Goal: Task Accomplishment & Management: Complete application form

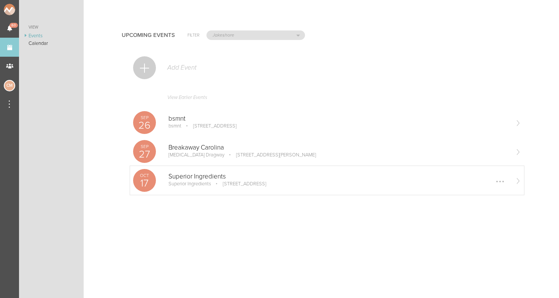
click at [187, 183] on p "Superior Ingredients" at bounding box center [189, 184] width 43 height 6
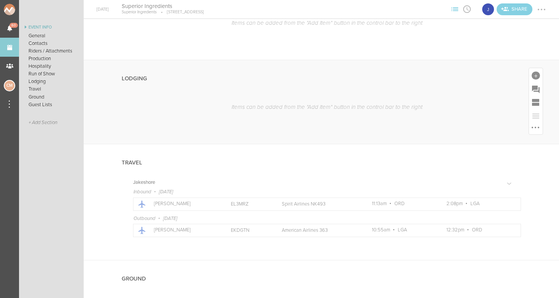
scroll to position [576, 0]
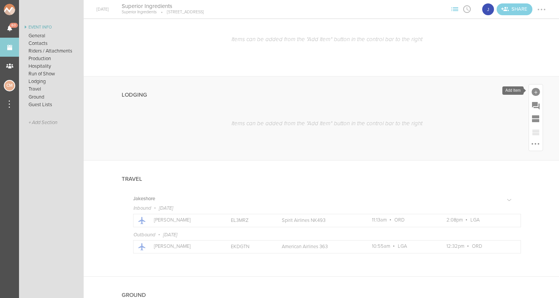
click at [533, 89] on div at bounding box center [535, 92] width 8 height 8
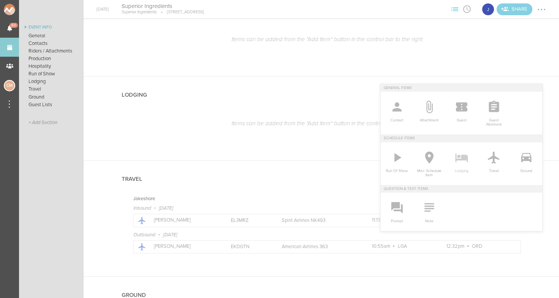
click at [463, 160] on icon at bounding box center [461, 157] width 13 height 9
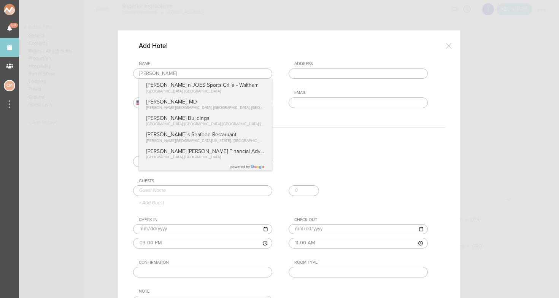
click at [190, 75] on input "Jake" at bounding box center [202, 73] width 139 height 11
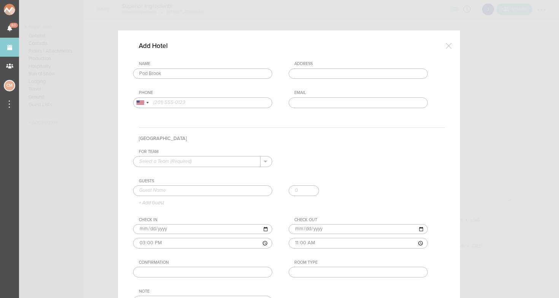
click at [200, 85] on div "Name Pod Brook Pod Brooklyn Hotel Metropolitan Avenue, Brooklyn, NY, USA PODS M…" at bounding box center [289, 90] width 312 height 58
type input "Pod Brooklyn Hotel"
type input "247 Metropolitan Ave, Brooklyn, NY 11211, USA"
type input "(844) 763-7666"
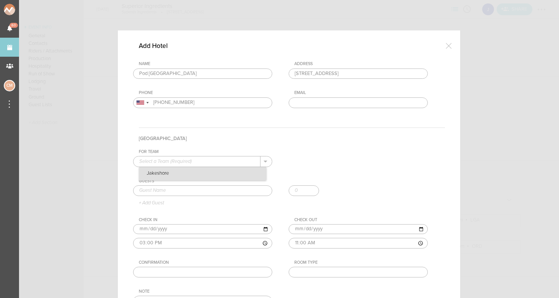
click at [202, 176] on p "Jakeshore" at bounding box center [202, 173] width 127 height 13
type input "Jakeshore"
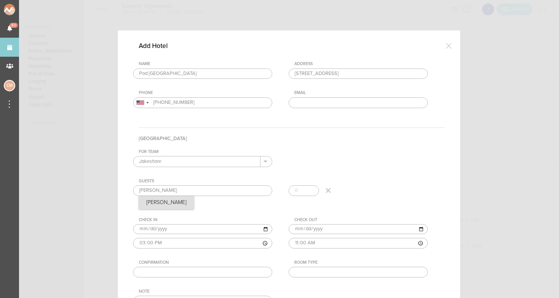
type input "Jake"
click at [154, 200] on div "Guests Jake Jake + Add Guest" at bounding box center [289, 191] width 312 height 27
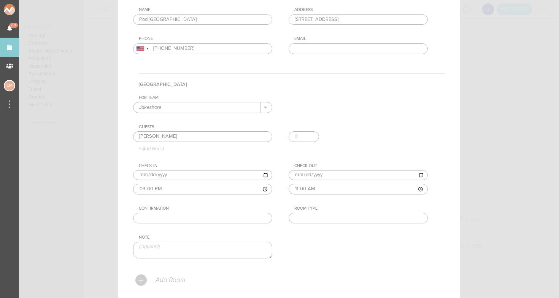
scroll to position [61, 0]
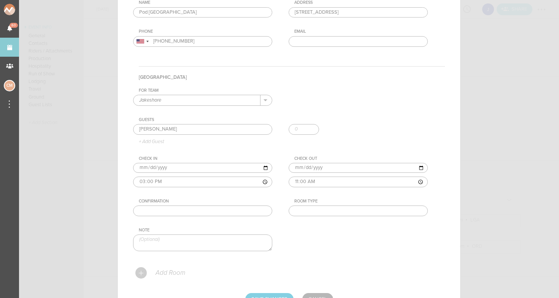
click at [189, 206] on input "text" at bounding box center [202, 210] width 139 height 11
click at [315, 213] on input "text" at bounding box center [358, 210] width 139 height 11
type input "Queen"
click at [173, 210] on input "text" at bounding box center [202, 210] width 139 height 11
click at [158, 209] on input "text" at bounding box center [202, 210] width 139 height 11
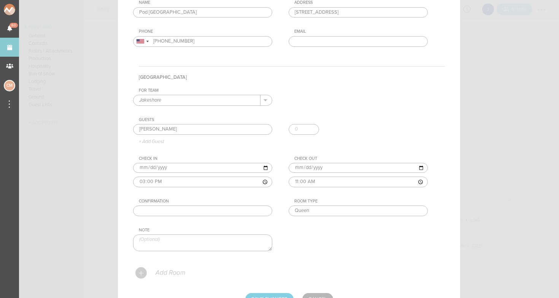
paste input "41156SF265732"
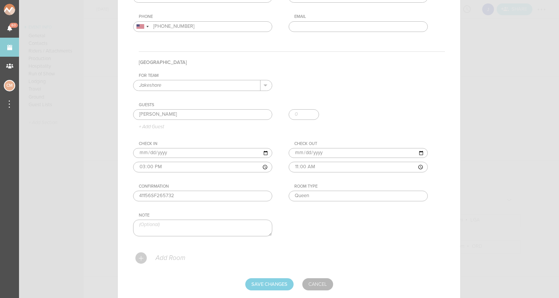
scroll to position [85, 0]
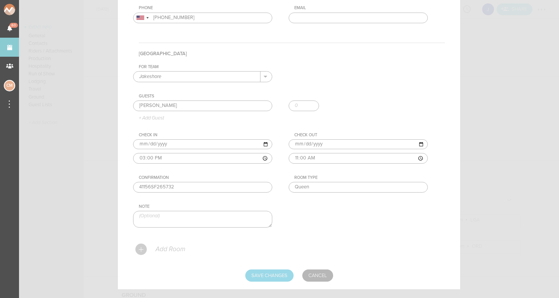
type input "41156SF265732"
click at [268, 271] on input "Save Changes" at bounding box center [269, 275] width 48 height 12
type input "Saving..."
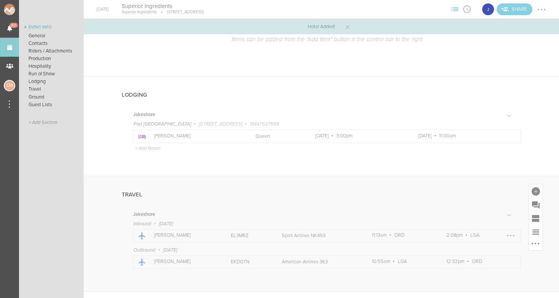
scroll to position [582, 0]
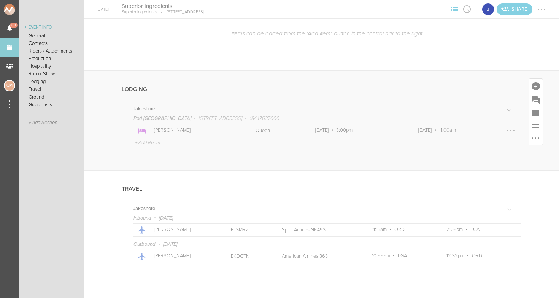
click at [510, 130] on div at bounding box center [511, 131] width 2 height 2
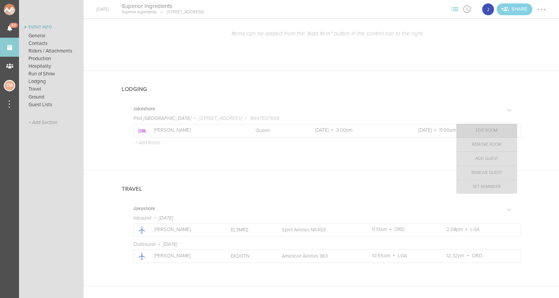
click at [491, 125] on link "Edit Room" at bounding box center [486, 131] width 61 height 14
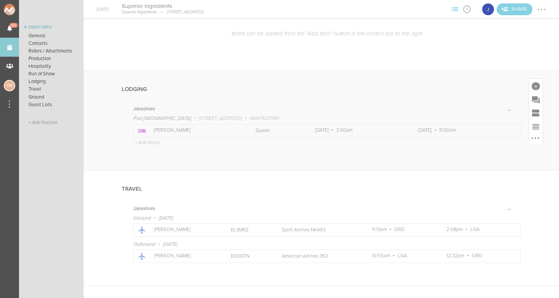
scroll to position [8, 0]
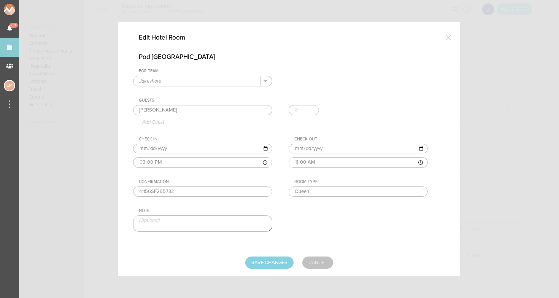
click at [329, 262] on link "Cancel" at bounding box center [317, 262] width 31 height 12
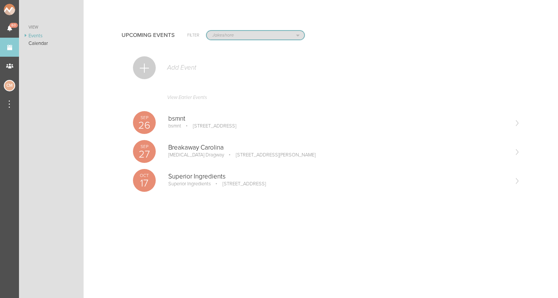
select select "1884"
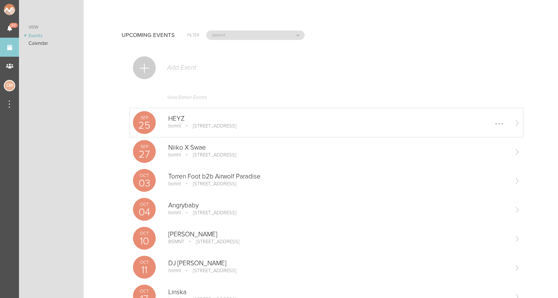
click at [188, 125] on p "[STREET_ADDRESS]" at bounding box center [209, 126] width 54 height 6
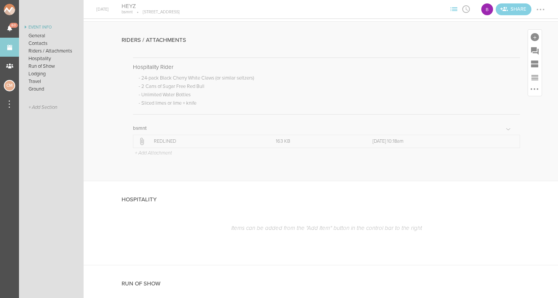
scroll to position [492, 0]
